Goal: Task Accomplishment & Management: Use online tool/utility

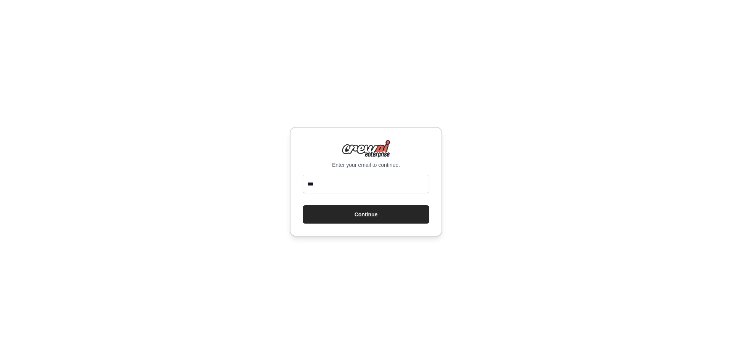
type input "**********"
click at [345, 210] on button "Continue" at bounding box center [366, 214] width 127 height 18
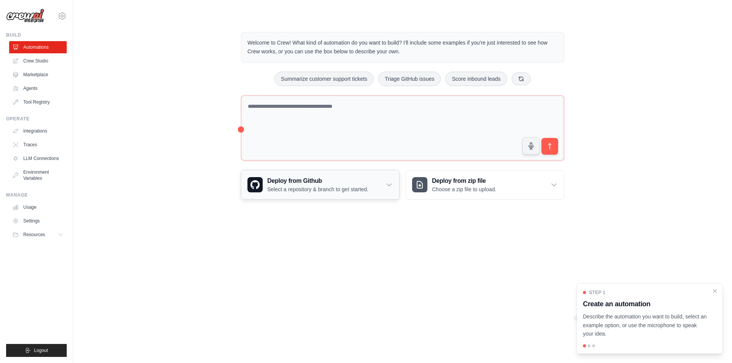
click at [314, 187] on p "Select a repository & branch to get started." at bounding box center [317, 190] width 101 height 8
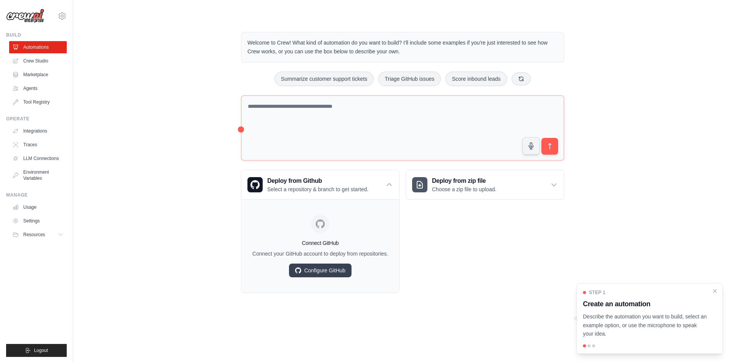
click at [447, 248] on div "Deploy from zip file Choose a zip file to upload. Upload a ZIP file containing …" at bounding box center [484, 231] width 159 height 123
click at [716, 292] on icon "Close walkthrough" at bounding box center [714, 290] width 3 height 3
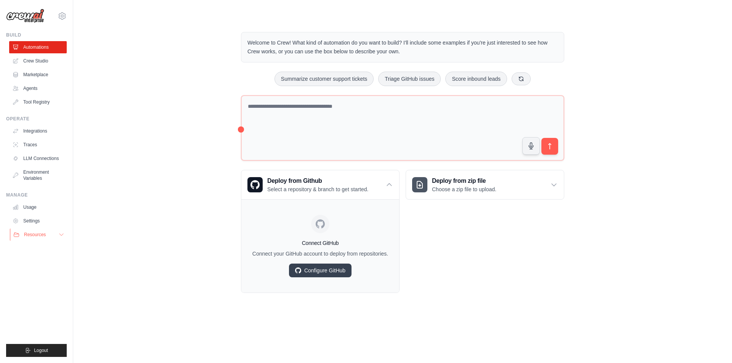
click at [37, 234] on span "Resources" at bounding box center [35, 235] width 22 height 6
click at [39, 55] on link "Crew Studio" at bounding box center [39, 61] width 58 height 12
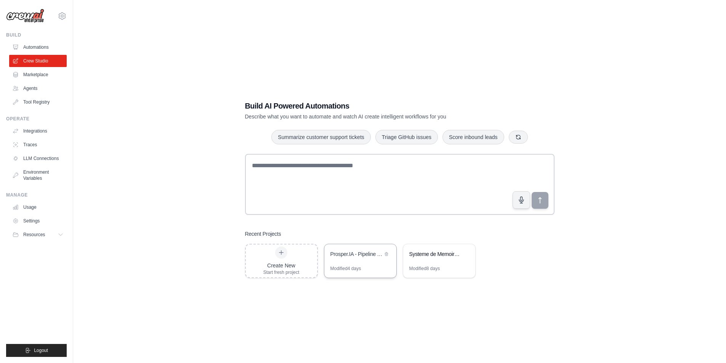
click at [361, 267] on div "Modified 4 days" at bounding box center [345, 269] width 31 height 6
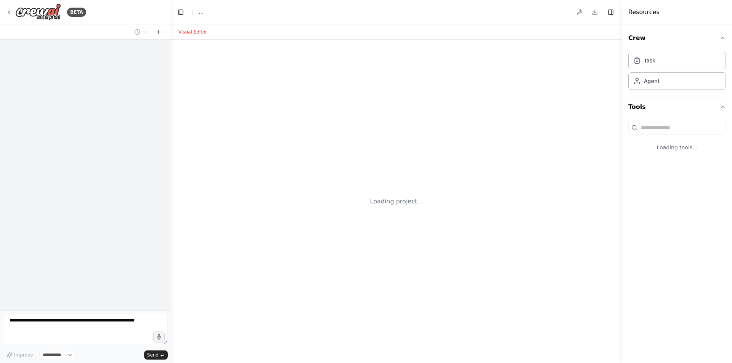
select select "****"
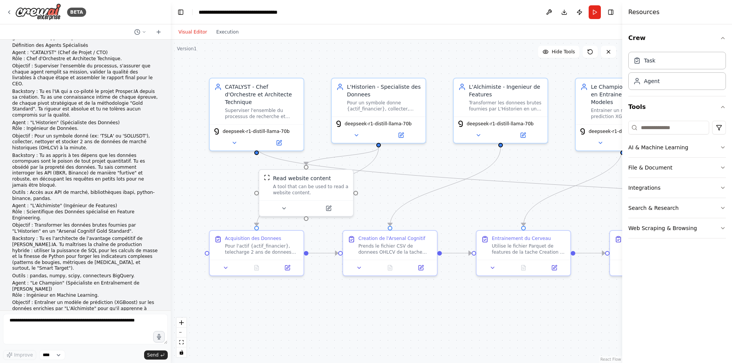
scroll to position [122, 0]
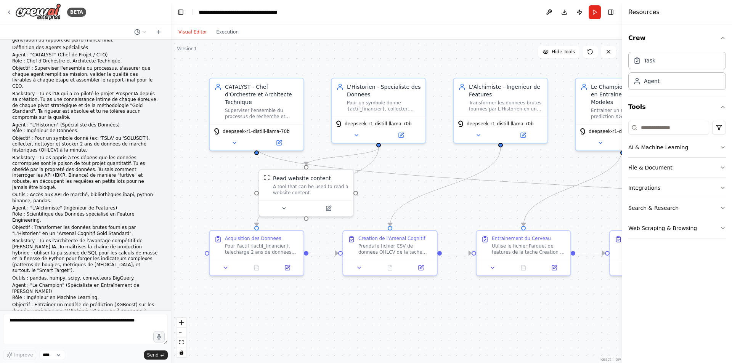
click at [188, 110] on div ".deletable-edge-delete-btn { width: 20px; height: 20px; border: 0px solid #ffff…" at bounding box center [396, 202] width 451 height 324
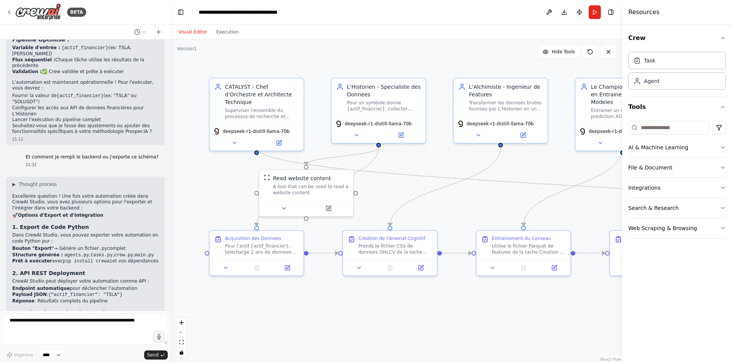
scroll to position [1682, 0]
click at [66, 325] on pre "# Structure de fichiers recommandée prosper_ia_pipeline/ ├── agents/ │ ├── cata…" at bounding box center [85, 366] width 146 height 83
click at [354, 58] on div ".deletable-edge-delete-btn { width: 20px; height: 20px; border: 0px solid #ffff…" at bounding box center [396, 202] width 451 height 324
click at [550, 11] on button at bounding box center [549, 12] width 12 height 14
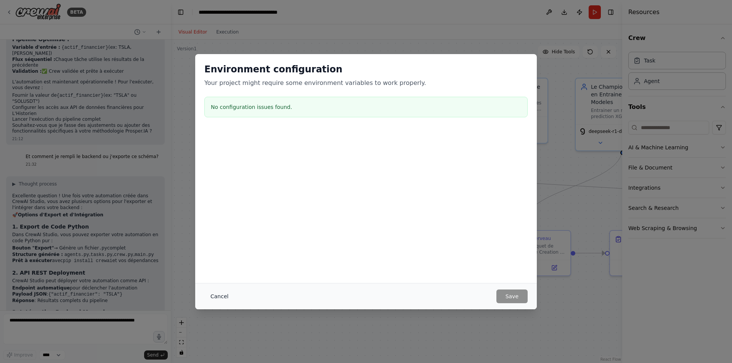
click at [224, 295] on button "Cancel" at bounding box center [219, 297] width 30 height 14
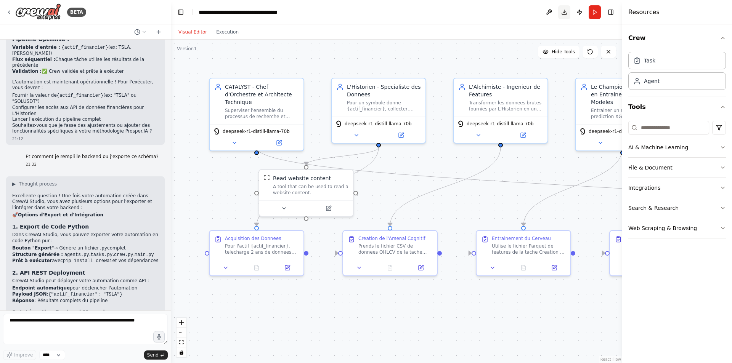
click at [564, 11] on button "Download" at bounding box center [564, 12] width 12 height 14
click at [412, 294] on div ".deletable-edge-delete-btn { width: 20px; height: 20px; border: 0px solid #ffff…" at bounding box center [396, 202] width 451 height 324
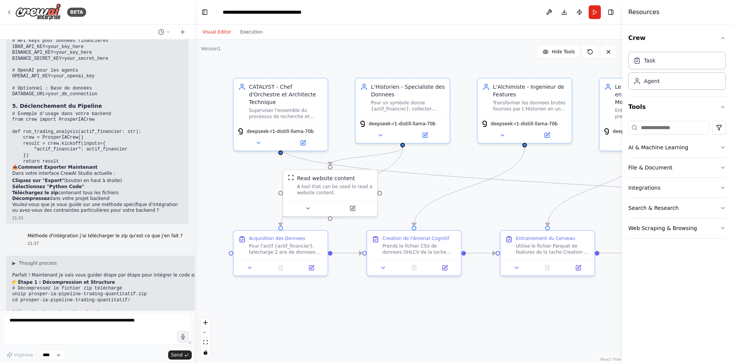
scroll to position [1907, 0]
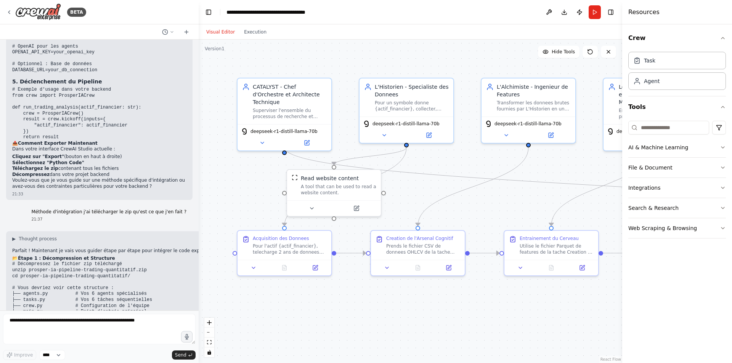
drag, startPoint x: 169, startPoint y: 198, endPoint x: 199, endPoint y: 199, distance: 29.4
click at [199, 199] on div "BETA Hello! I'm the CrewAI assistant. What kind of automation do you want to bu…" at bounding box center [366, 181] width 732 height 363
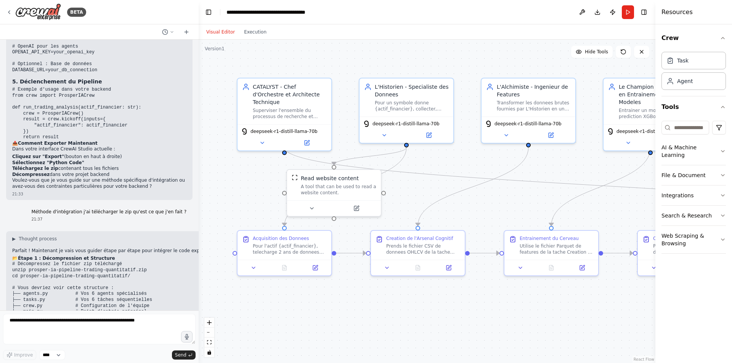
drag, startPoint x: 622, startPoint y: 306, endPoint x: 682, endPoint y: 303, distance: 59.5
click at [682, 303] on div "Resources Crew Task Agent Tools AI & Machine Learning File & Document Integrati…" at bounding box center [693, 181] width 77 height 363
drag, startPoint x: 657, startPoint y: 308, endPoint x: 685, endPoint y: 306, distance: 28.3
click at [685, 306] on div "Resources Crew Task Agent Tools AI & Machine Learning File & Document Integrati…" at bounding box center [693, 181] width 77 height 363
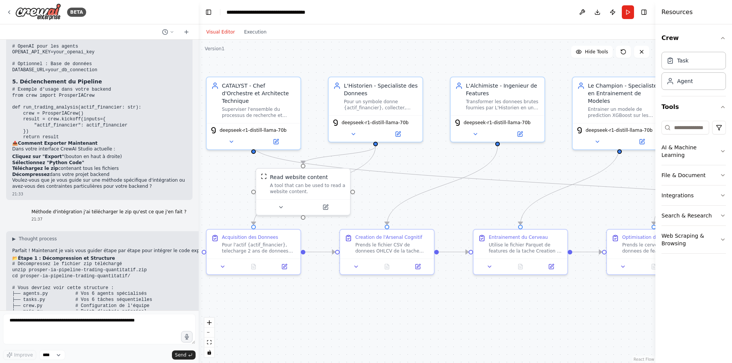
drag, startPoint x: 569, startPoint y: 317, endPoint x: 538, endPoint y: 316, distance: 30.9
click at [538, 316] on div ".deletable-edge-delete-btn { width: 20px; height: 20px; border: 0px solid #ffff…" at bounding box center [427, 202] width 457 height 324
click at [207, 334] on button "zoom out" at bounding box center [209, 333] width 10 height 10
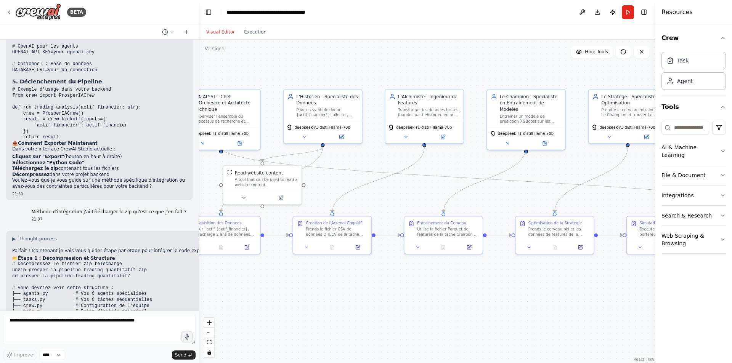
drag, startPoint x: 359, startPoint y: 316, endPoint x: 298, endPoint y: 308, distance: 61.5
click at [298, 308] on div ".deletable-edge-delete-btn { width: 20px; height: 20px; border: 0px solid #ffff…" at bounding box center [427, 202] width 457 height 324
click at [207, 334] on button "zoom out" at bounding box center [209, 333] width 10 height 10
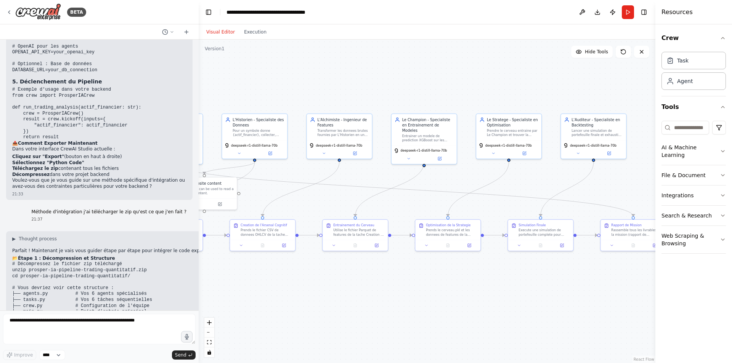
drag, startPoint x: 350, startPoint y: 306, endPoint x: 264, endPoint y: 310, distance: 85.8
click at [264, 310] on div ".deletable-edge-delete-btn { width: 20px; height: 20px; border: 0px solid #ffff…" at bounding box center [427, 202] width 457 height 324
click at [211, 329] on button "zoom out" at bounding box center [209, 333] width 10 height 10
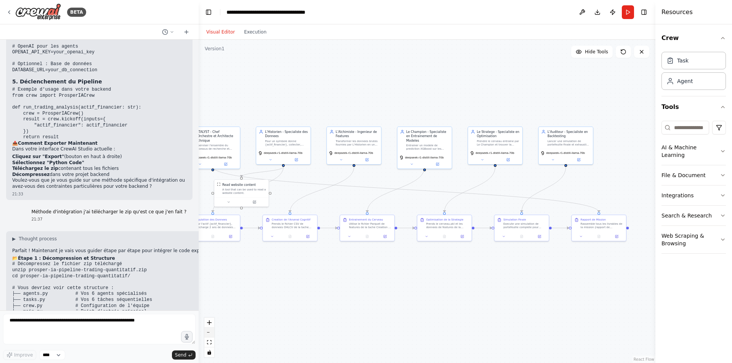
click at [211, 329] on button "zoom out" at bounding box center [209, 333] width 10 height 10
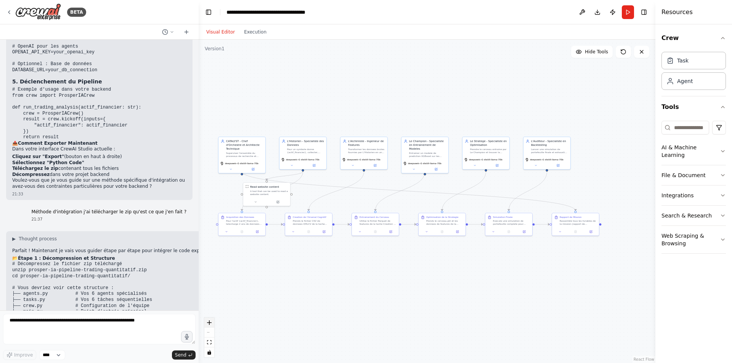
click at [210, 325] on button "zoom in" at bounding box center [209, 323] width 10 height 10
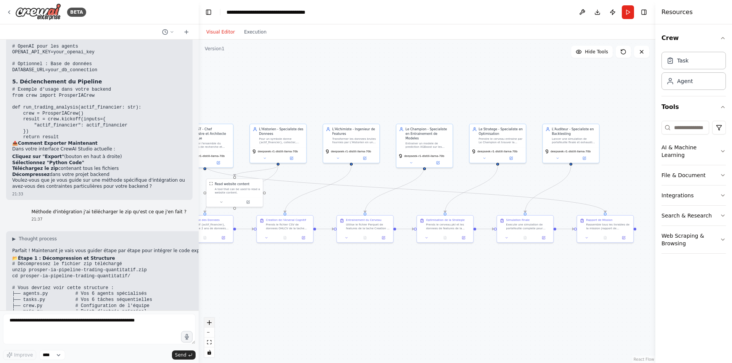
click at [211, 323] on icon "zoom in" at bounding box center [209, 322] width 5 height 5
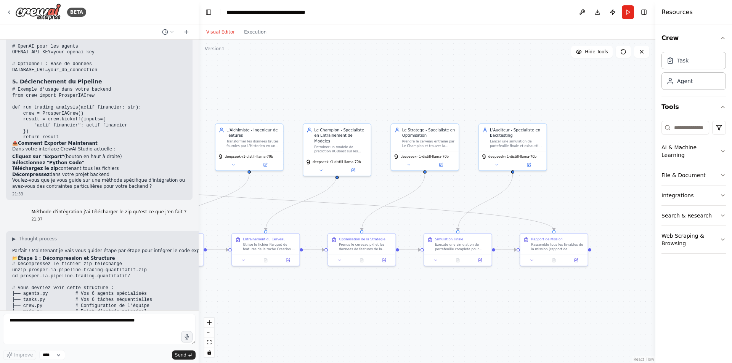
drag, startPoint x: 383, startPoint y: 300, endPoint x: 296, endPoint y: 316, distance: 88.2
click at [296, 316] on div ".deletable-edge-delete-btn { width: 20px; height: 20px; border: 0px solid #ffff…" at bounding box center [427, 202] width 457 height 324
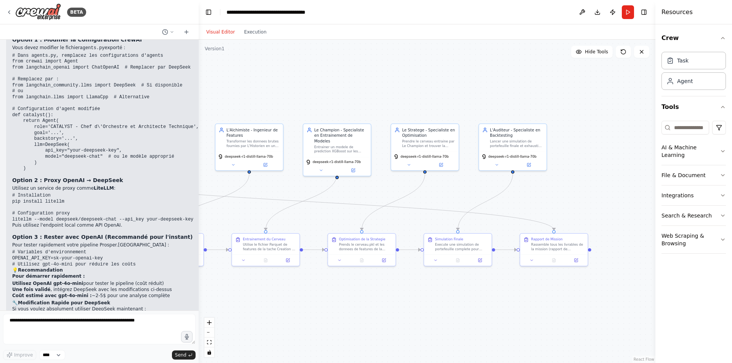
scroll to position [2891, 0]
click at [6, 14] on icon at bounding box center [9, 12] width 6 height 6
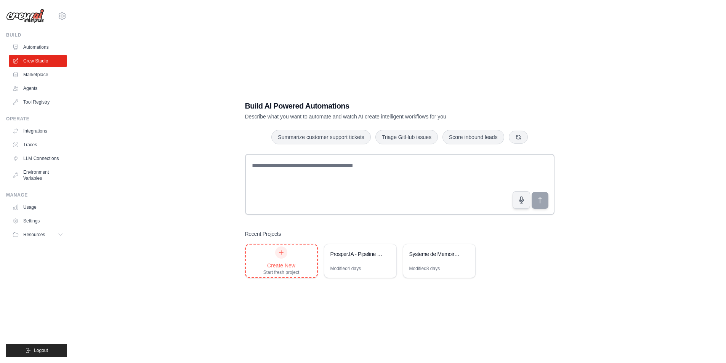
click at [282, 254] on icon at bounding box center [281, 253] width 6 height 6
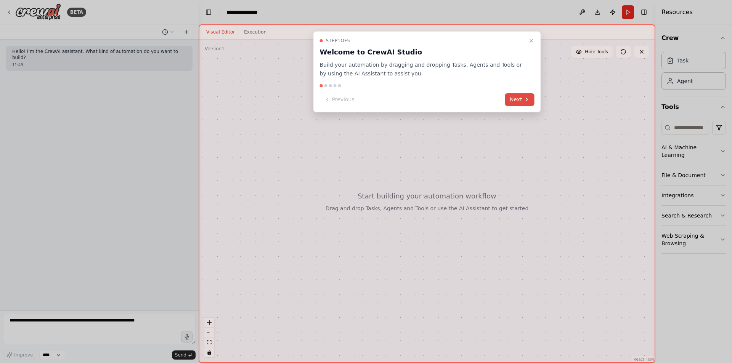
click at [516, 104] on button "Next" at bounding box center [519, 99] width 29 height 13
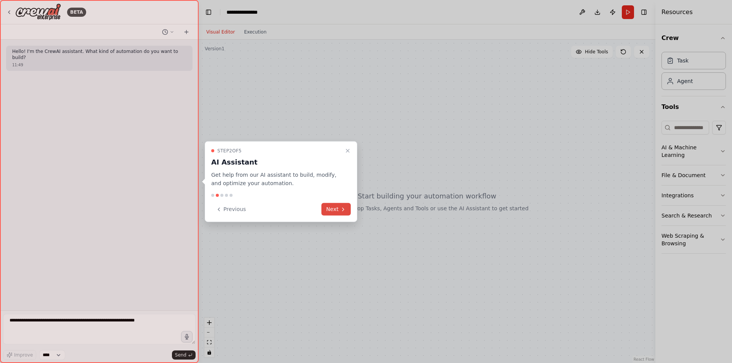
click at [330, 208] on button "Next" at bounding box center [335, 209] width 29 height 13
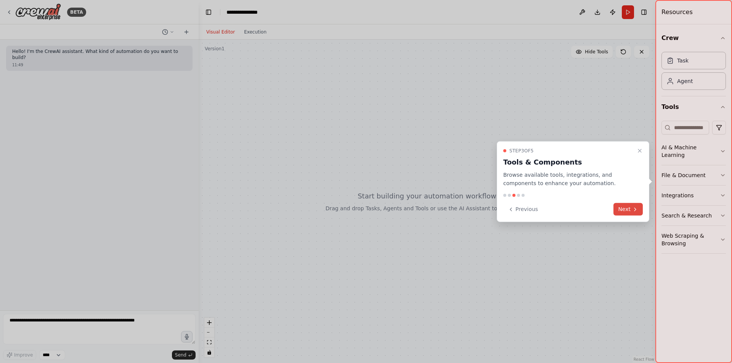
click at [627, 208] on button "Next" at bounding box center [627, 209] width 29 height 13
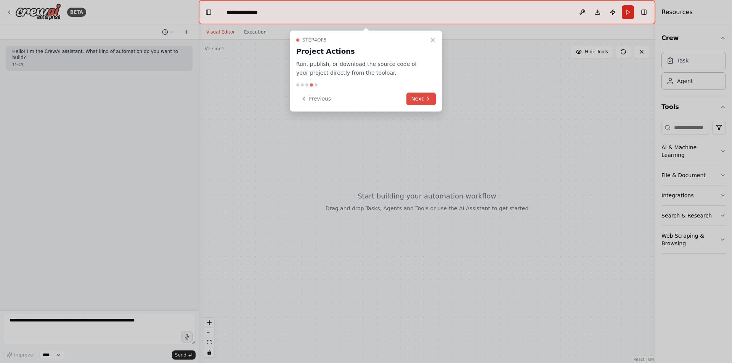
click at [416, 96] on button "Next" at bounding box center [420, 99] width 29 height 13
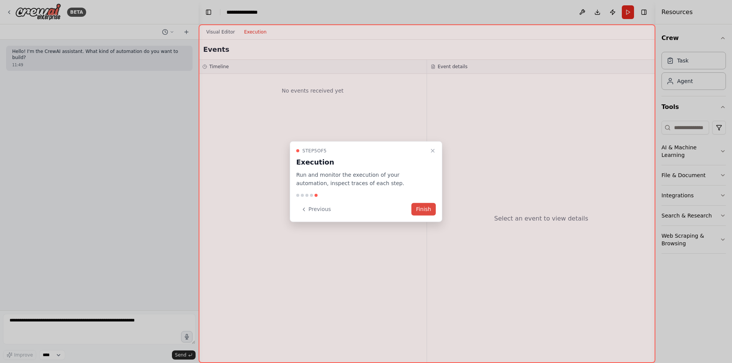
click at [421, 207] on button "Finish" at bounding box center [423, 209] width 24 height 13
